Goal: Task Accomplishment & Management: Manage account settings

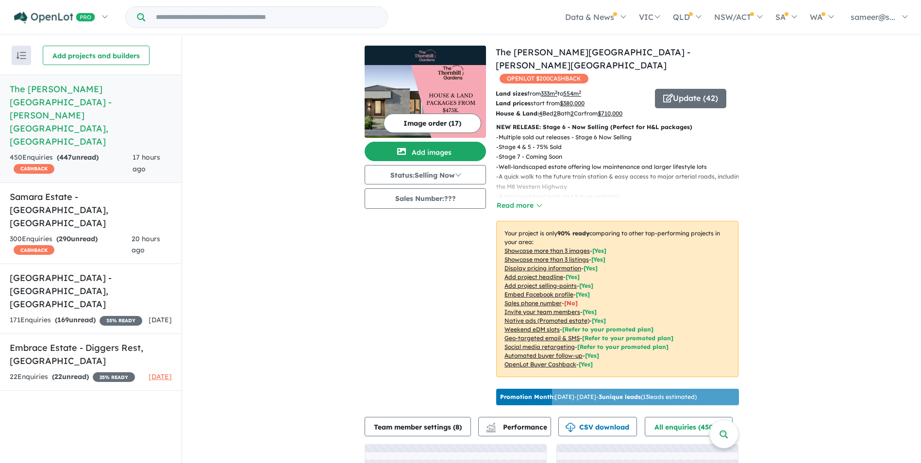
click at [84, 190] on h5 "Samara Estate - [GEOGRAPHIC_DATA] , [GEOGRAPHIC_DATA]" at bounding box center [91, 209] width 162 height 39
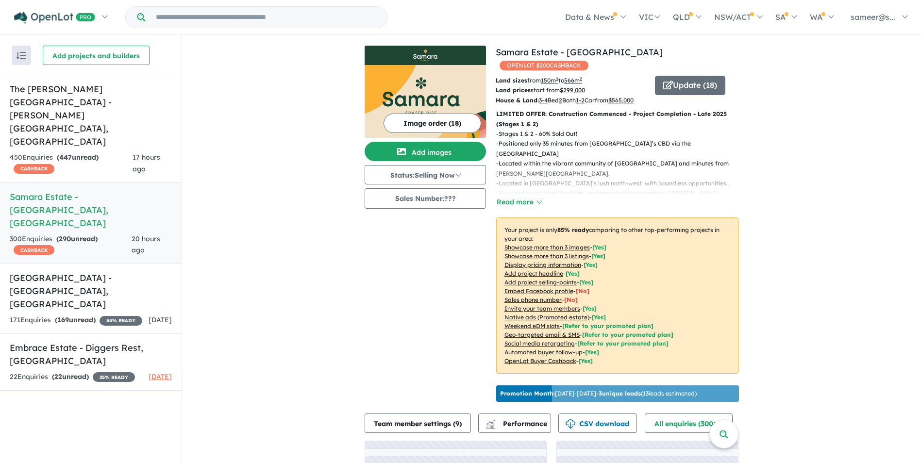
click at [86, 272] on h5 "[GEOGRAPHIC_DATA] - [GEOGRAPHIC_DATA] , [GEOGRAPHIC_DATA]" at bounding box center [91, 291] width 162 height 39
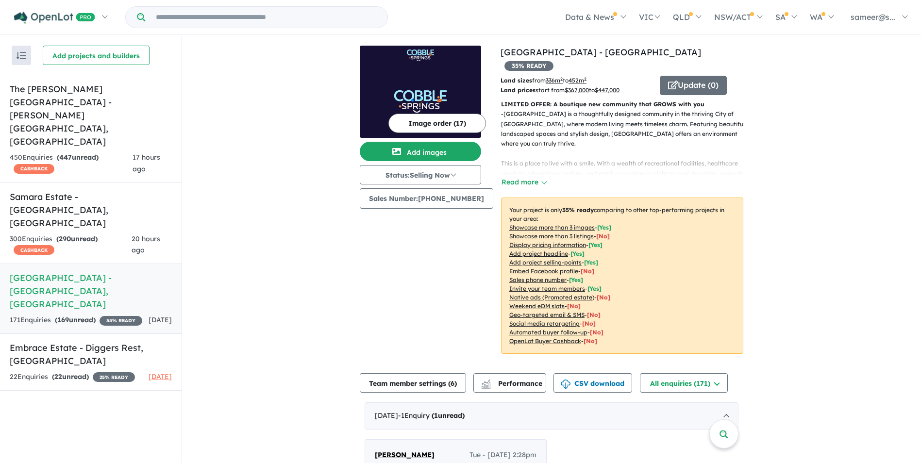
click at [99, 334] on link "Embrace Estate - Diggers Rest , VIC 22 Enquir ies ( 22 unread) 25 % READY [DATE]" at bounding box center [91, 362] width 182 height 57
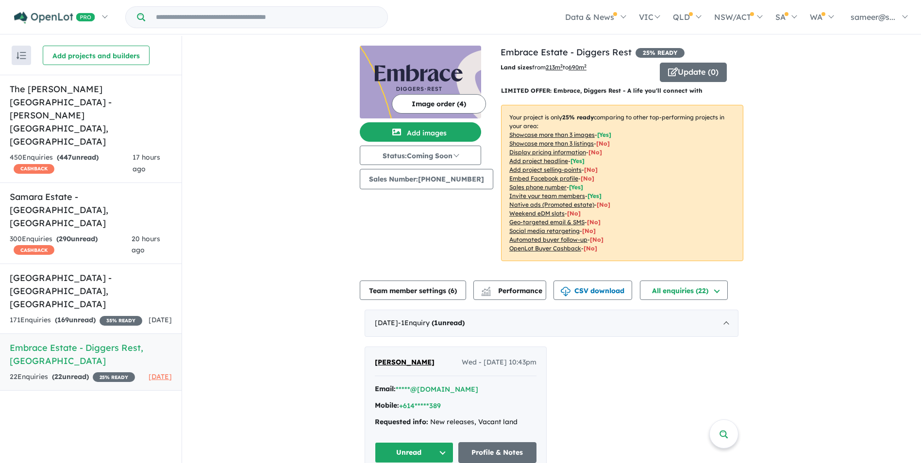
click at [96, 316] on strong "( 169 unread)" at bounding box center [75, 320] width 41 height 9
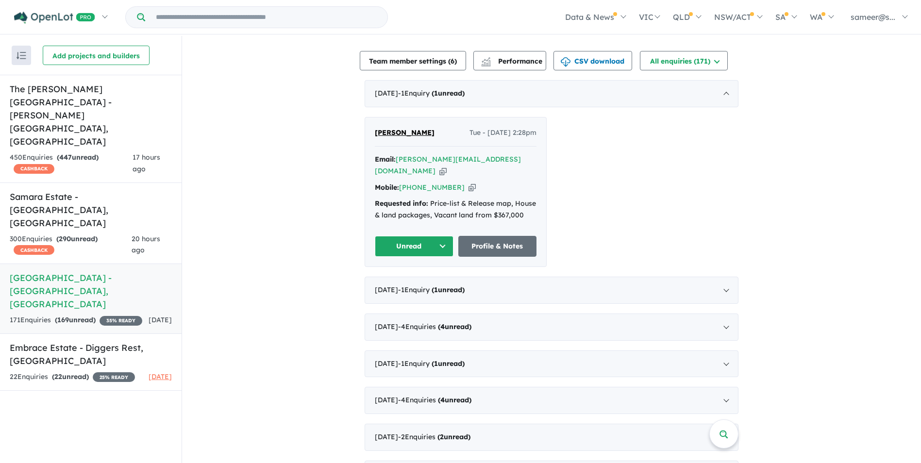
scroll to position [340, 0]
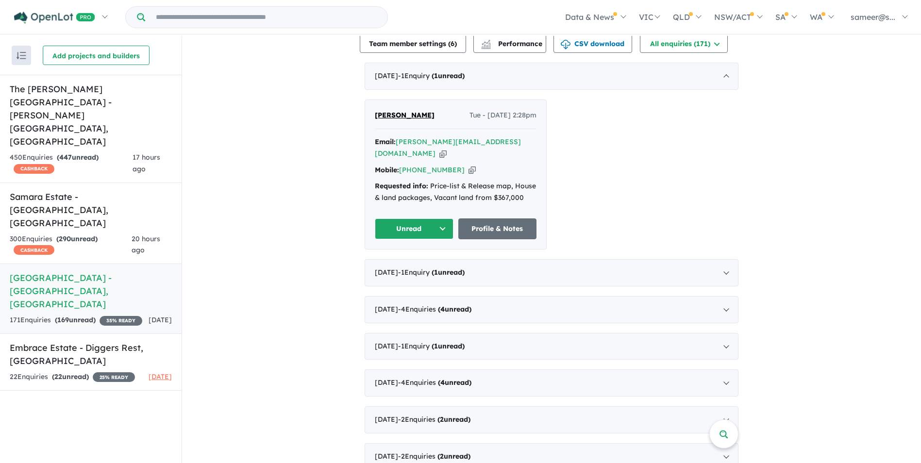
click at [493, 259] on div "August 2025 - 1 Enquir y ( 1 unread)" at bounding box center [552, 272] width 374 height 27
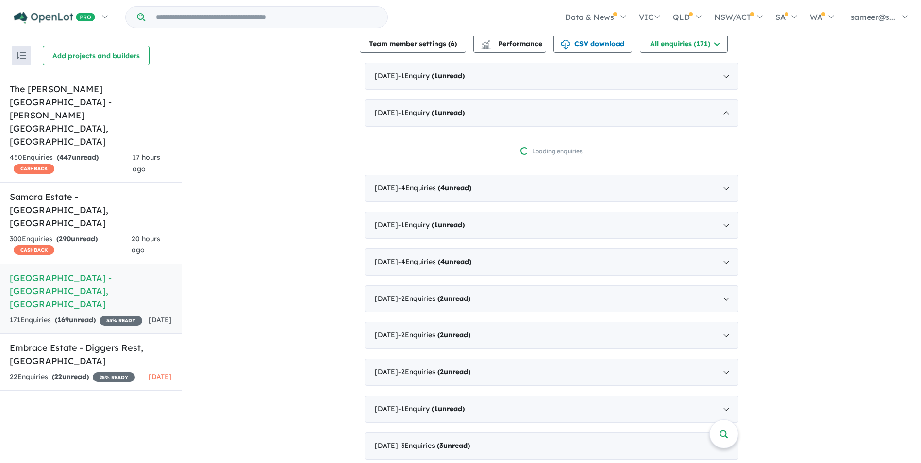
scroll to position [1, 0]
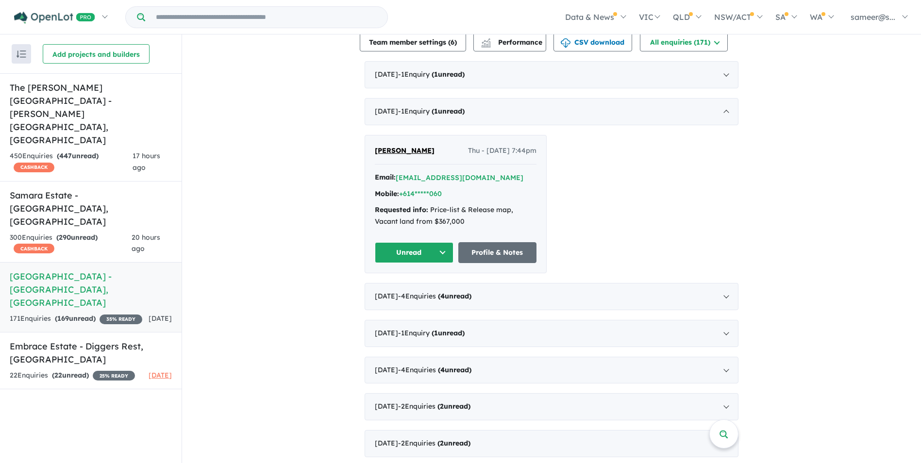
click at [537, 104] on div "August 2025 - 1 Enquir y ( 1 unread)" at bounding box center [552, 111] width 374 height 27
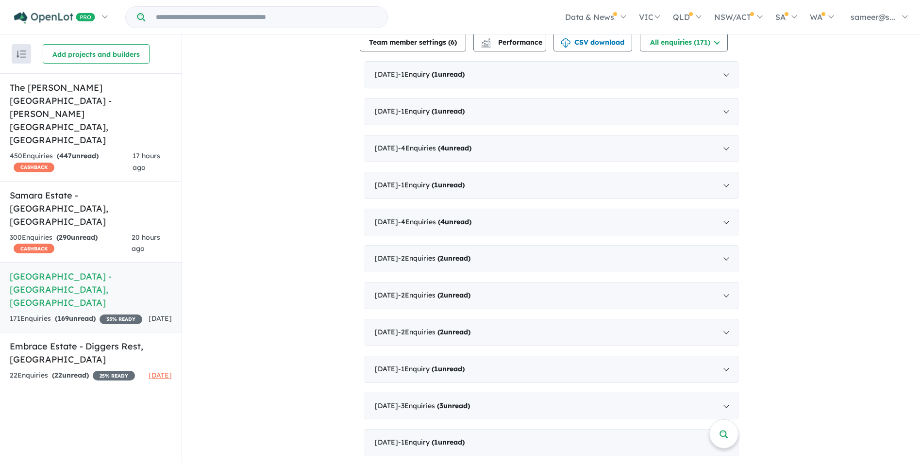
click at [512, 146] on div "July 2025 - 4 Enquir ies ( 4 unread)" at bounding box center [552, 148] width 374 height 27
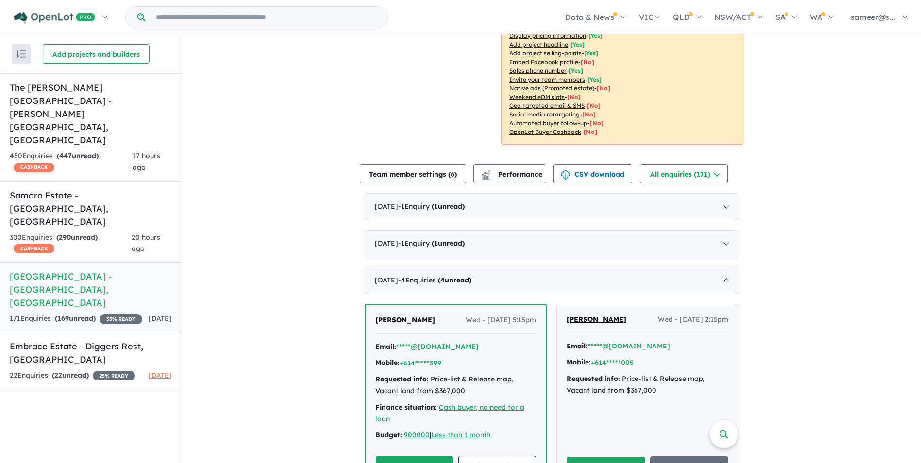
scroll to position [194, 0]
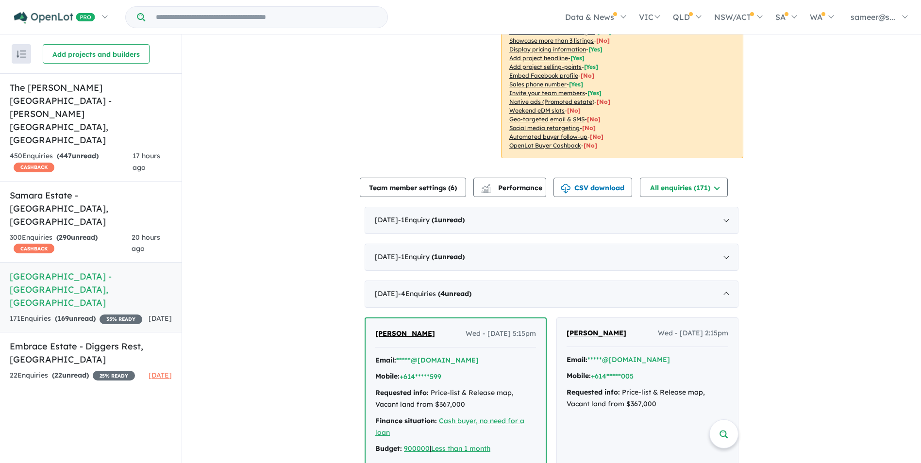
click at [522, 283] on div "July 2025 - 4 Enquir ies ( 4 unread)" at bounding box center [552, 294] width 374 height 27
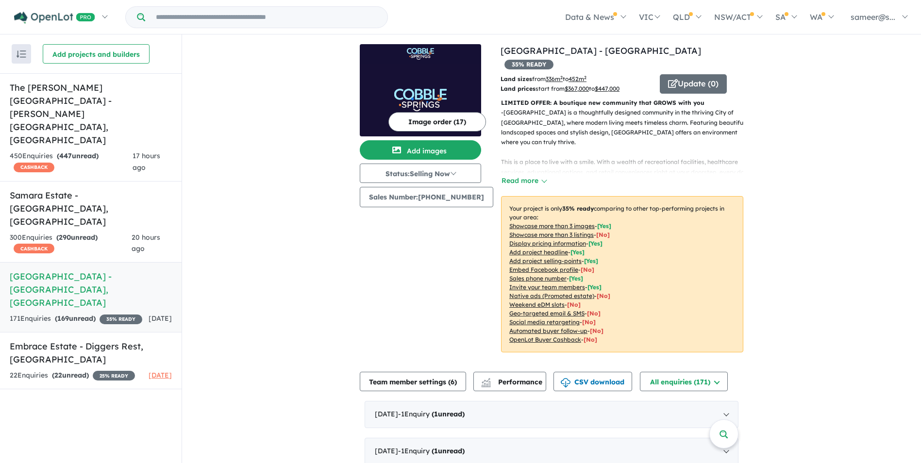
scroll to position [0, 0]
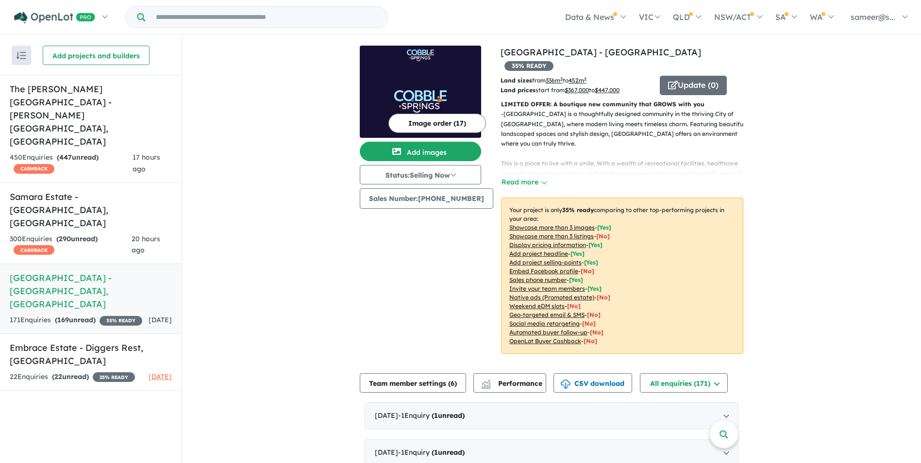
click at [88, 235] on strong "( 290 unread)" at bounding box center [76, 239] width 41 height 9
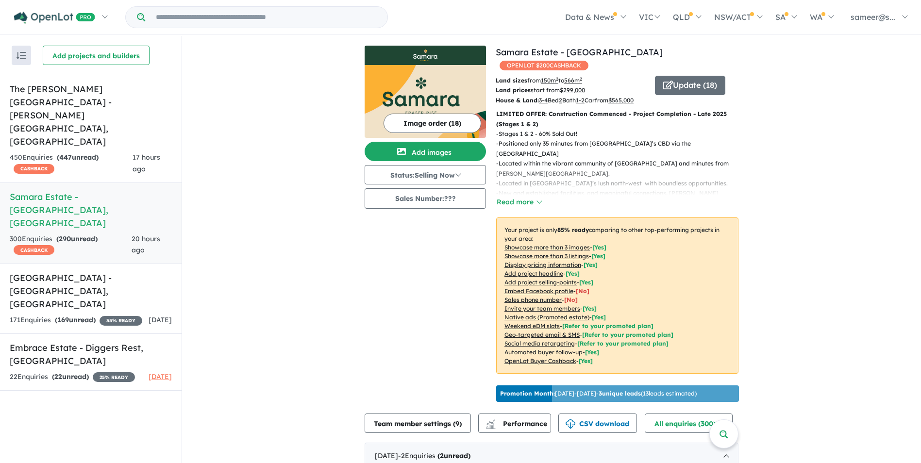
click at [74, 152] on div "450 Enquir ies ( 447 unread) CASHBACK" at bounding box center [71, 163] width 123 height 23
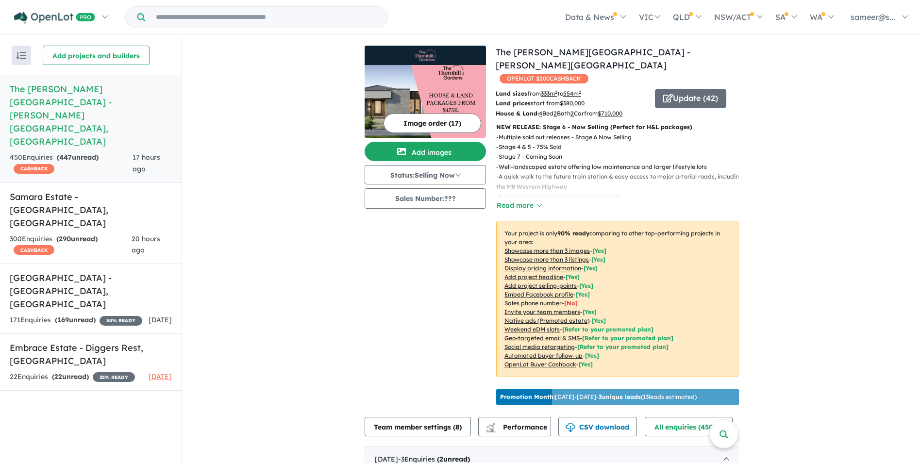
click at [507, 199] on div "NEW RELEASE: Stage 6 - Now Selling (Perfect for H&L packages) - Multiple sold o…" at bounding box center [614, 253] width 250 height 263
click at [510, 200] on button "Read more" at bounding box center [519, 205] width 46 height 11
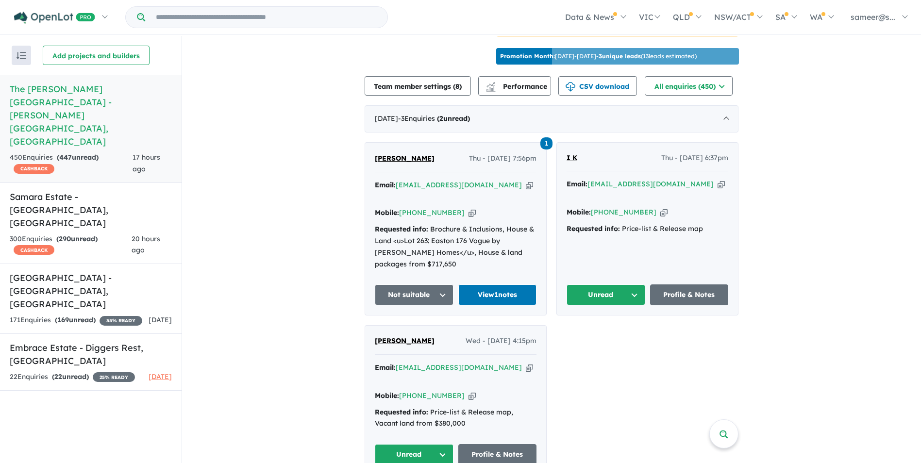
scroll to position [437, 0]
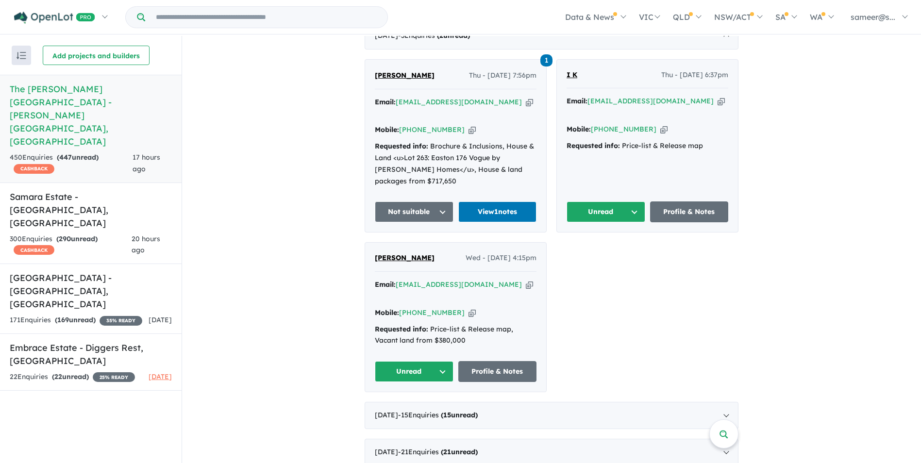
click at [485, 124] on div "Email: stephanieng9969@gmail.com Copied! Mobile: +61 435 459 969 Copied! Reques…" at bounding box center [456, 145] width 162 height 96
click at [426, 202] on button "Not suitable" at bounding box center [414, 212] width 79 height 21
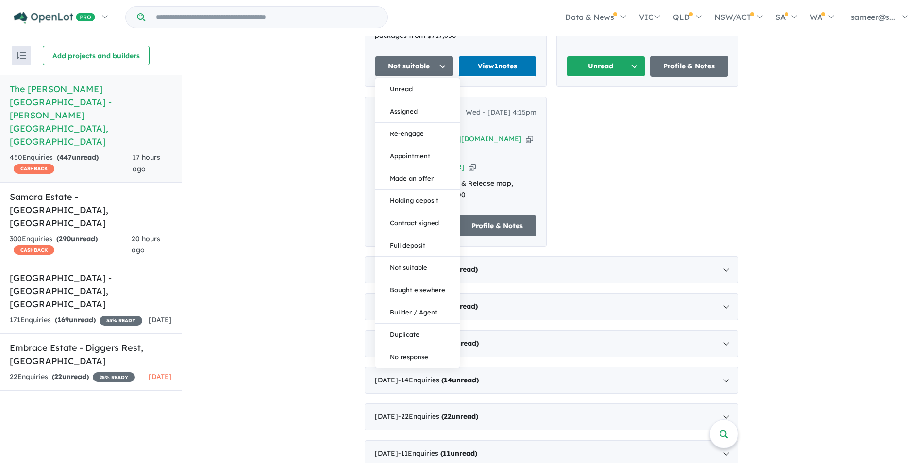
scroll to position [534, 0]
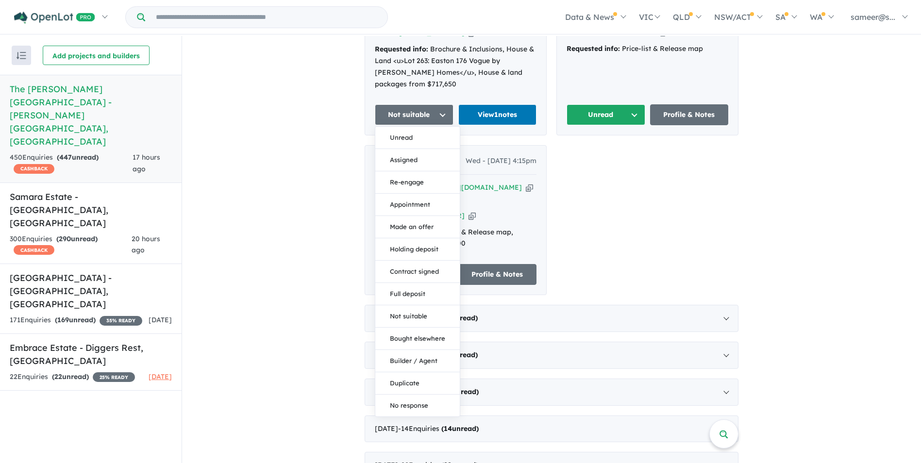
click at [419, 171] on button "Re-engage" at bounding box center [417, 182] width 85 height 22
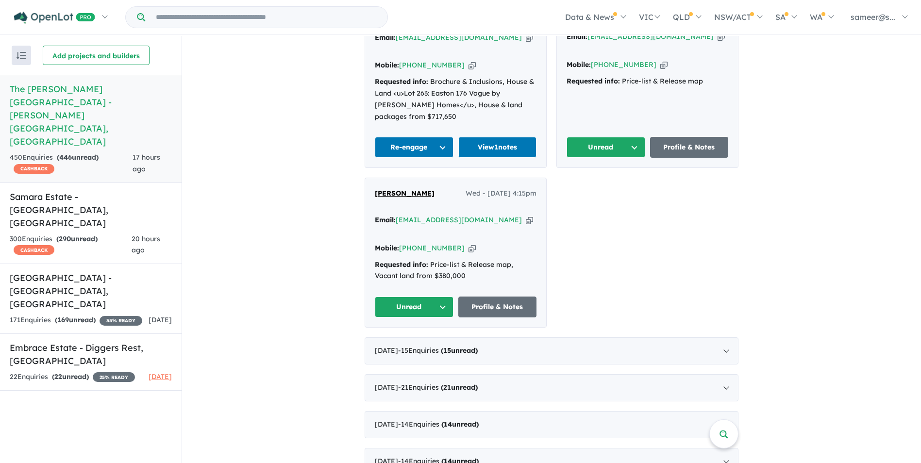
scroll to position [486, 0]
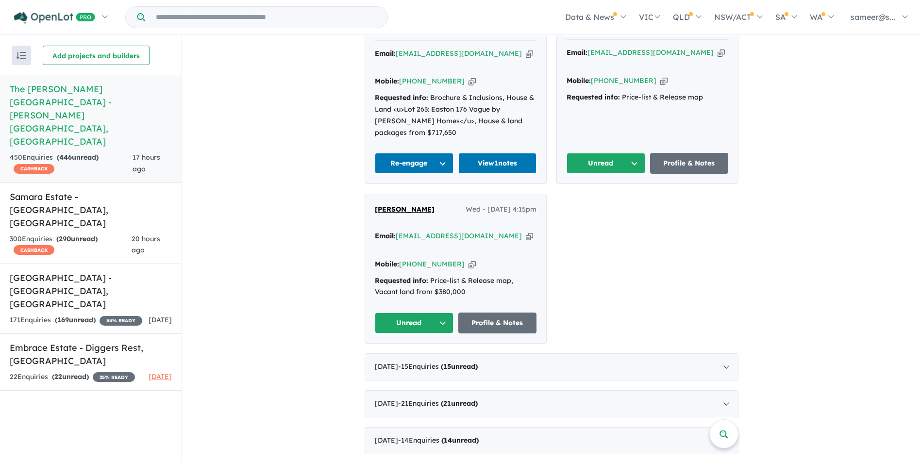
click at [423, 153] on button "Re-engage" at bounding box center [414, 163] width 79 height 21
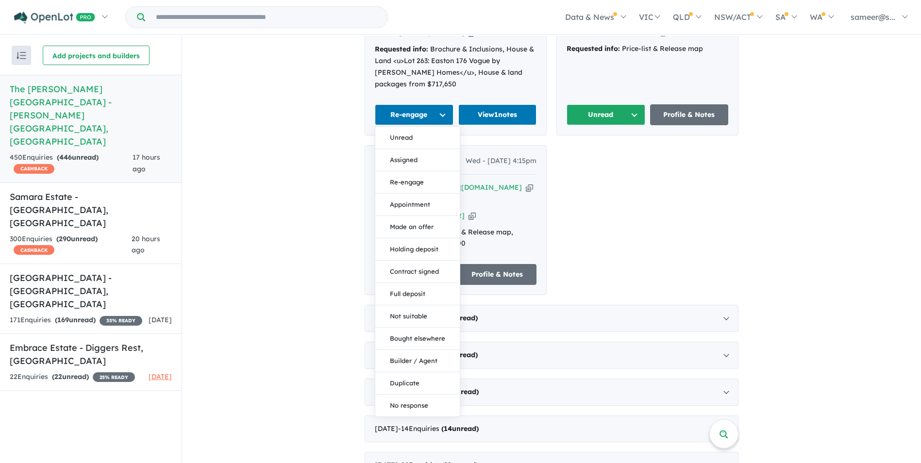
scroll to position [583, 0]
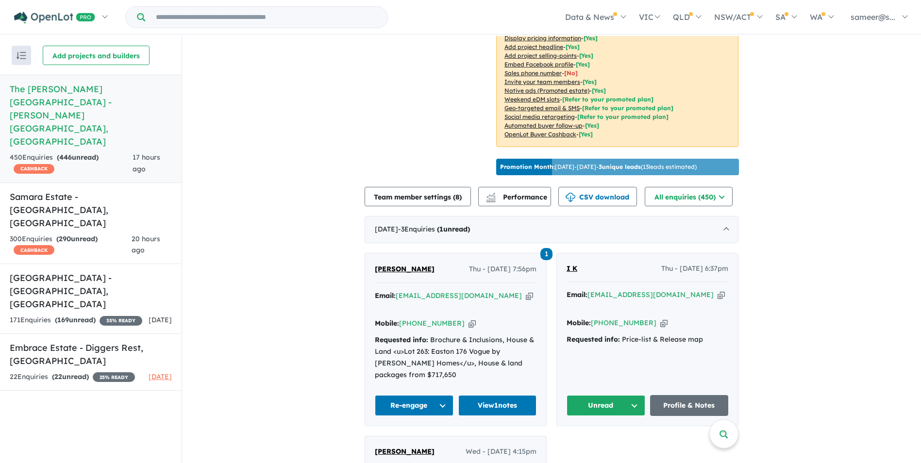
scroll to position [243, 0]
click at [401, 265] on span "[PERSON_NAME]" at bounding box center [405, 269] width 60 height 9
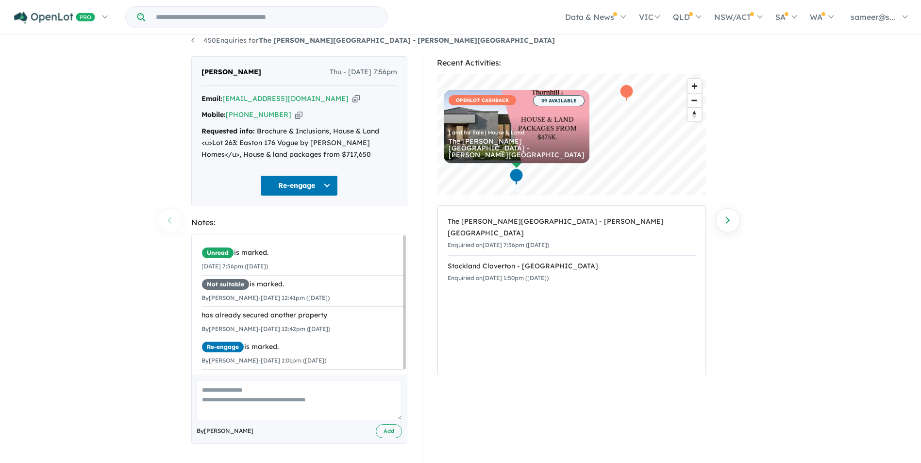
click at [724, 224] on link "Next enquiry" at bounding box center [728, 220] width 24 height 24
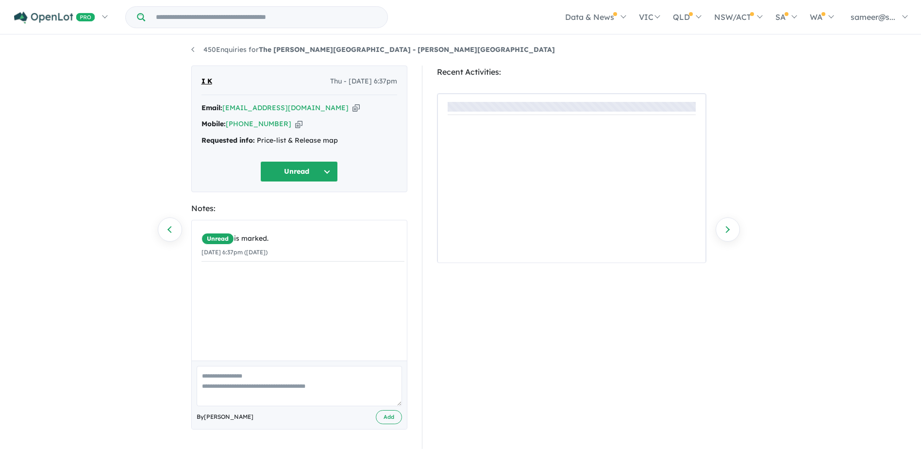
click at [171, 228] on link "Previous enquiry" at bounding box center [170, 230] width 24 height 24
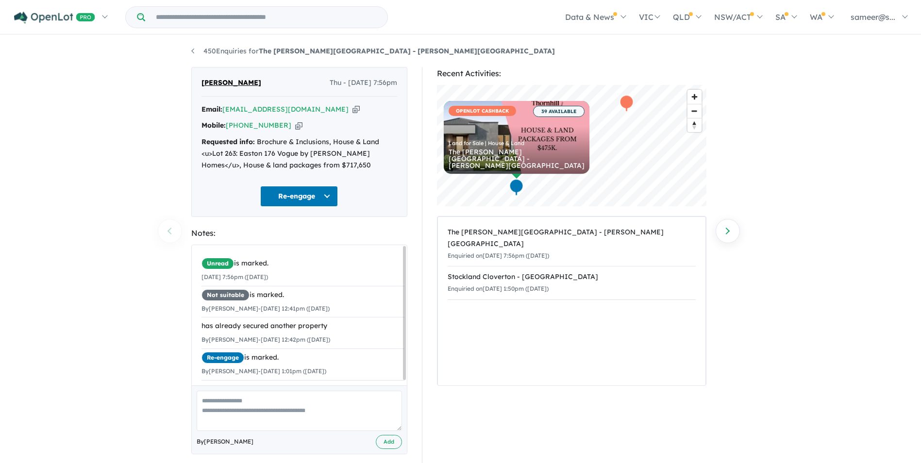
click at [861, 18] on span "sameer@s..." at bounding box center [873, 17] width 45 height 10
click at [0, 0] on link "My Dashboard (4)" at bounding box center [0, 0] width 0 height 0
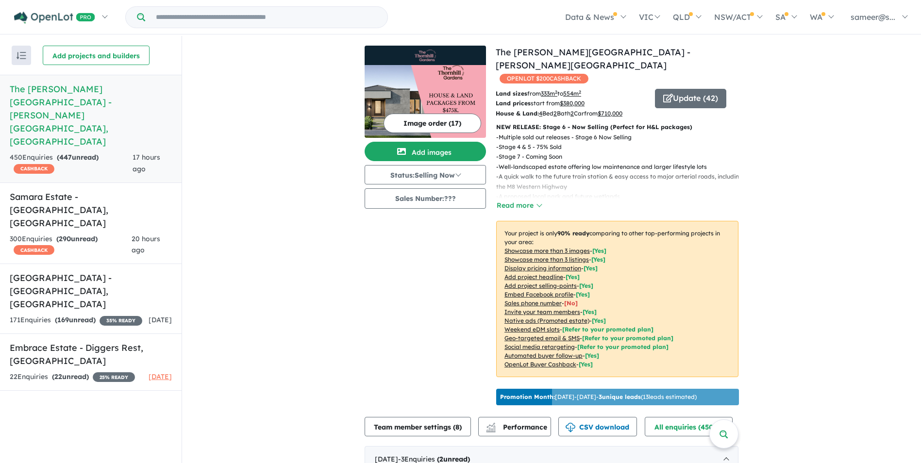
click at [55, 96] on h5 "The Thornhill Gardens Estate - Thornhill Park , VIC" at bounding box center [91, 116] width 162 height 66
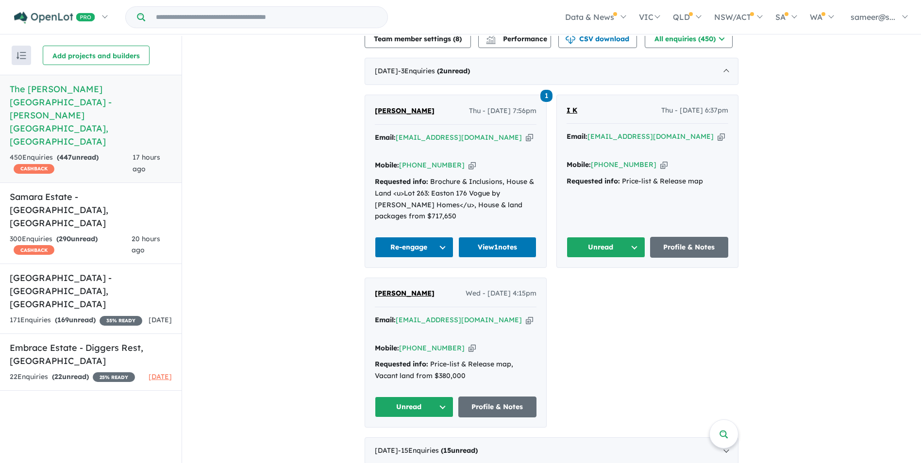
scroll to position [194, 0]
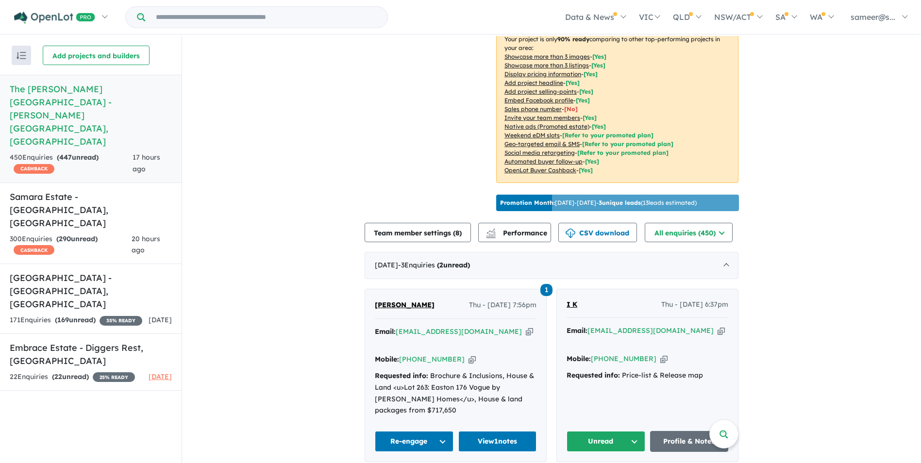
click at [528, 229] on span "Performance" at bounding box center [518, 233] width 60 height 9
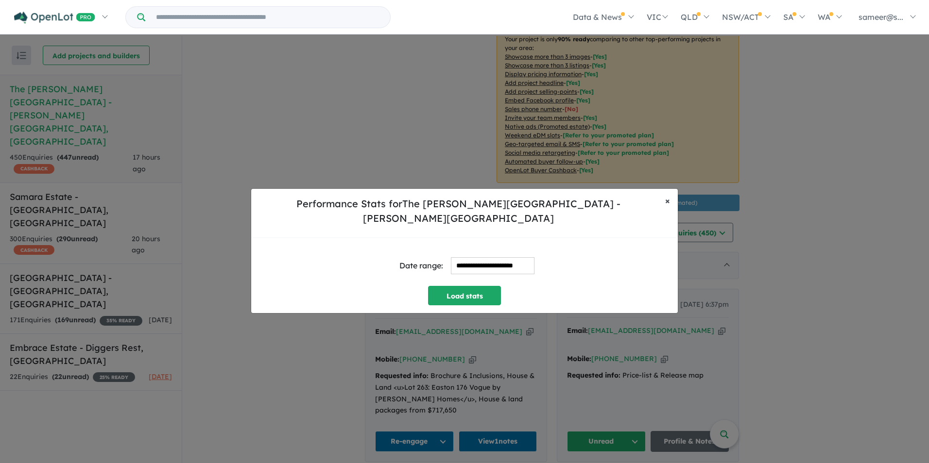
click at [667, 206] on span "×" at bounding box center [667, 200] width 5 height 11
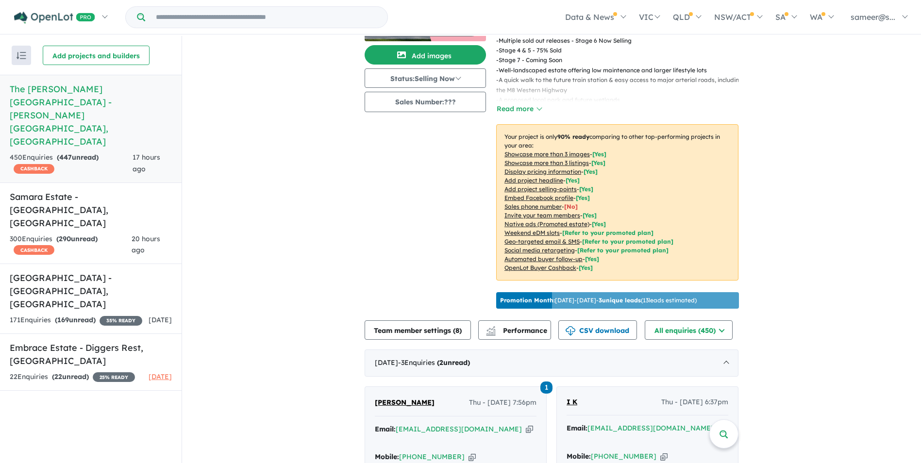
scroll to position [0, 0]
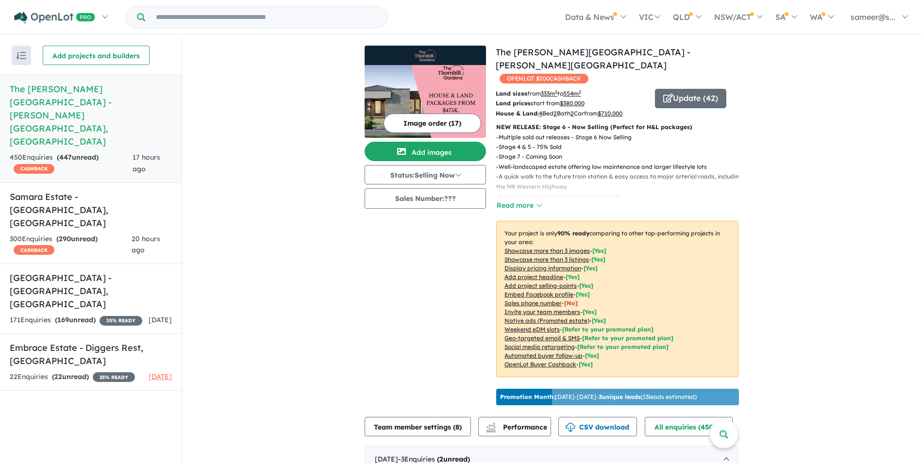
click at [522, 200] on button "Read more" at bounding box center [519, 205] width 46 height 11
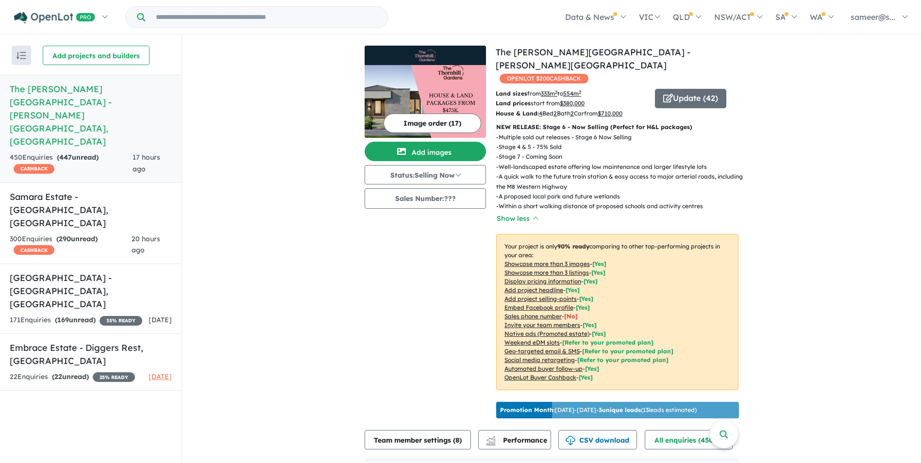
click at [455, 175] on button "Status: Selling Now" at bounding box center [425, 174] width 121 height 19
click at [456, 200] on button "Sales Number: ???" at bounding box center [425, 198] width 121 height 20
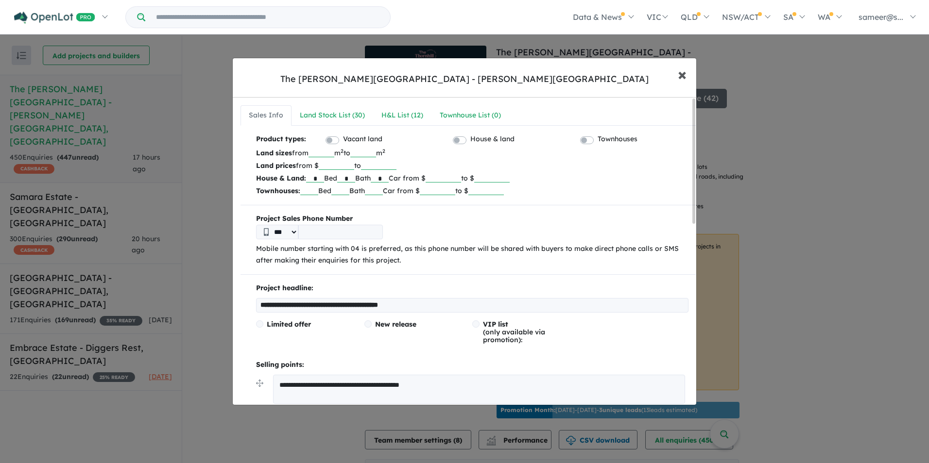
click at [681, 77] on span "×" at bounding box center [682, 74] width 9 height 21
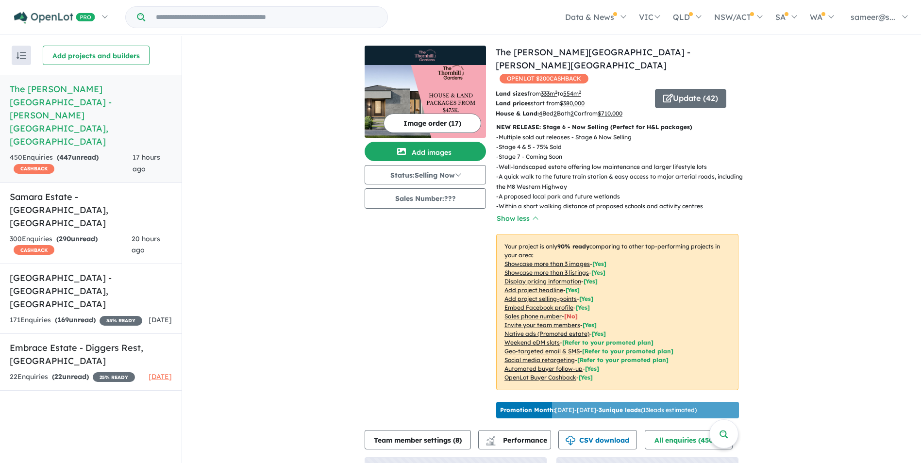
click at [442, 105] on img at bounding box center [425, 101] width 121 height 73
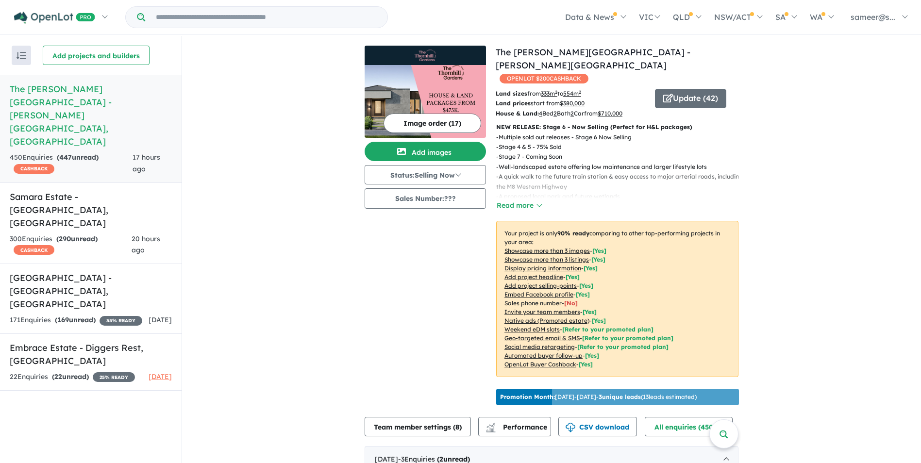
click at [668, 94] on icon "button" at bounding box center [669, 98] width 10 height 9
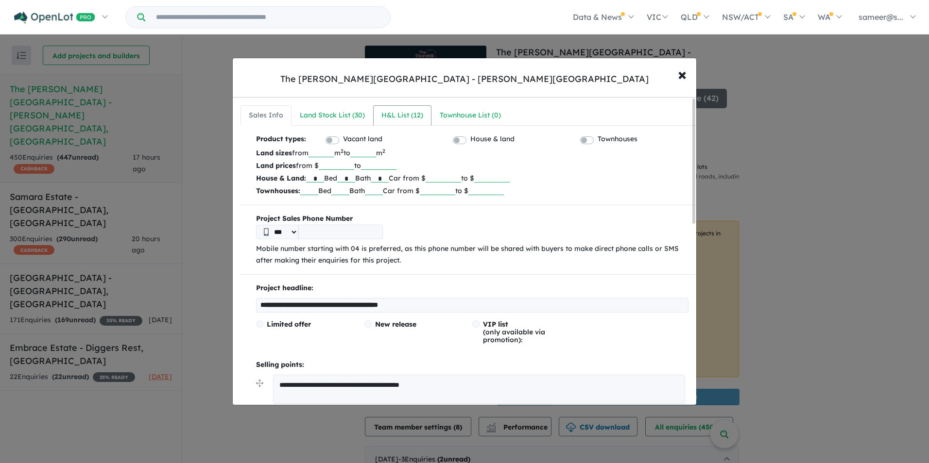
click at [415, 118] on div "H&L List ( 12 )" at bounding box center [402, 116] width 42 height 12
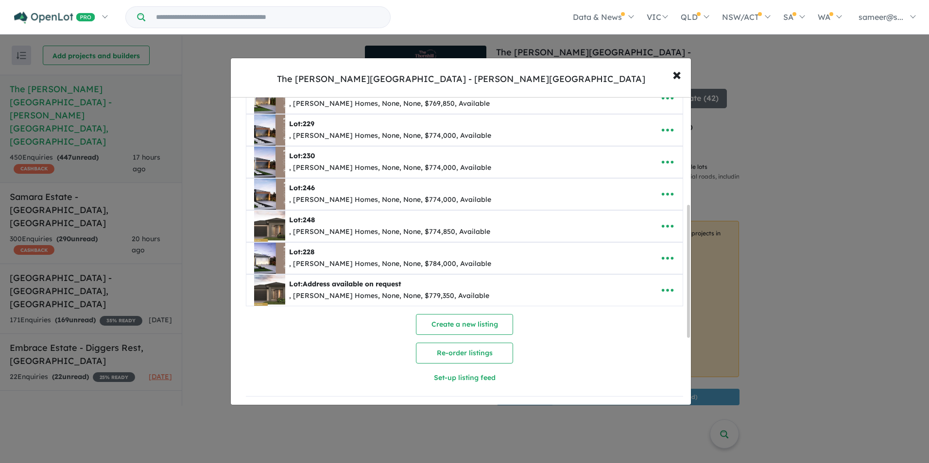
scroll to position [215, 0]
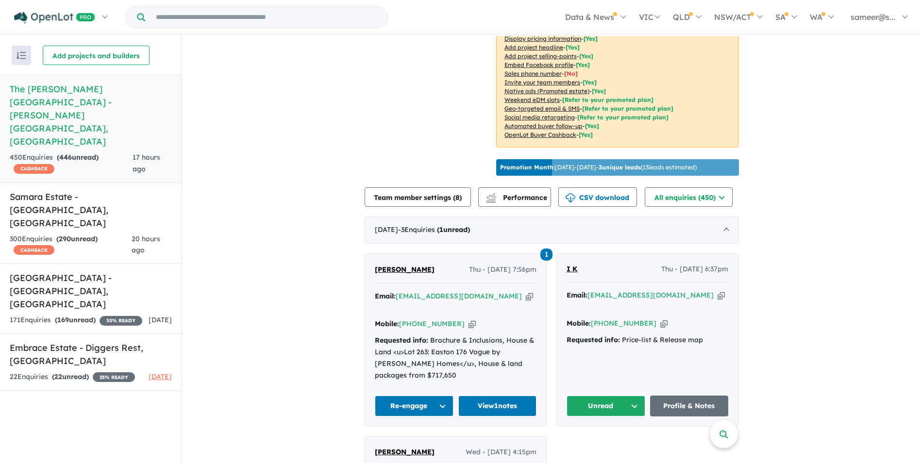
scroll to position [243, 0]
